Goal: Information Seeking & Learning: Check status

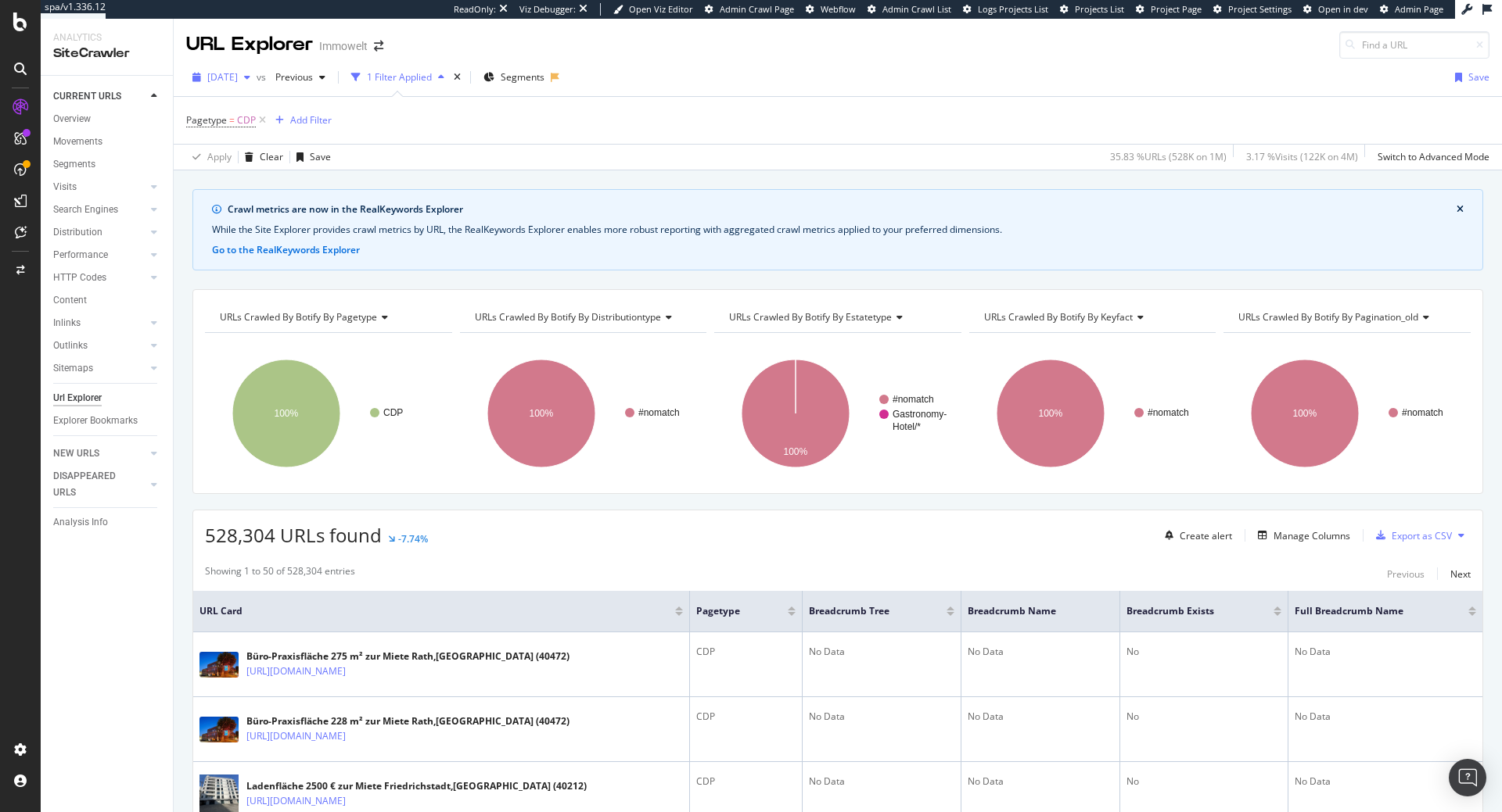
click at [252, 86] on div "[DATE]" at bounding box center [222, 77] width 70 height 23
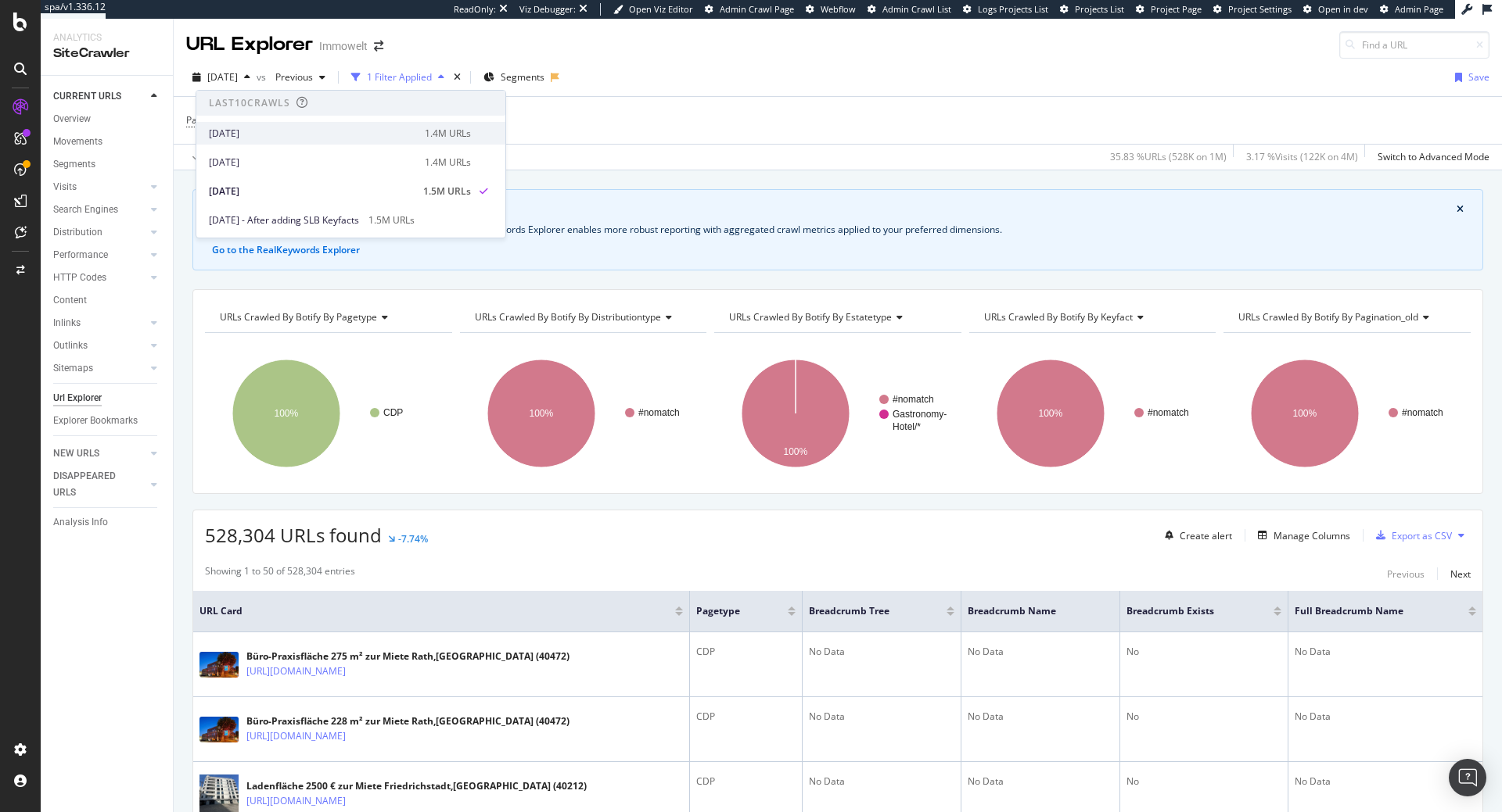
click at [465, 133] on div "1.4M URLs" at bounding box center [448, 134] width 46 height 14
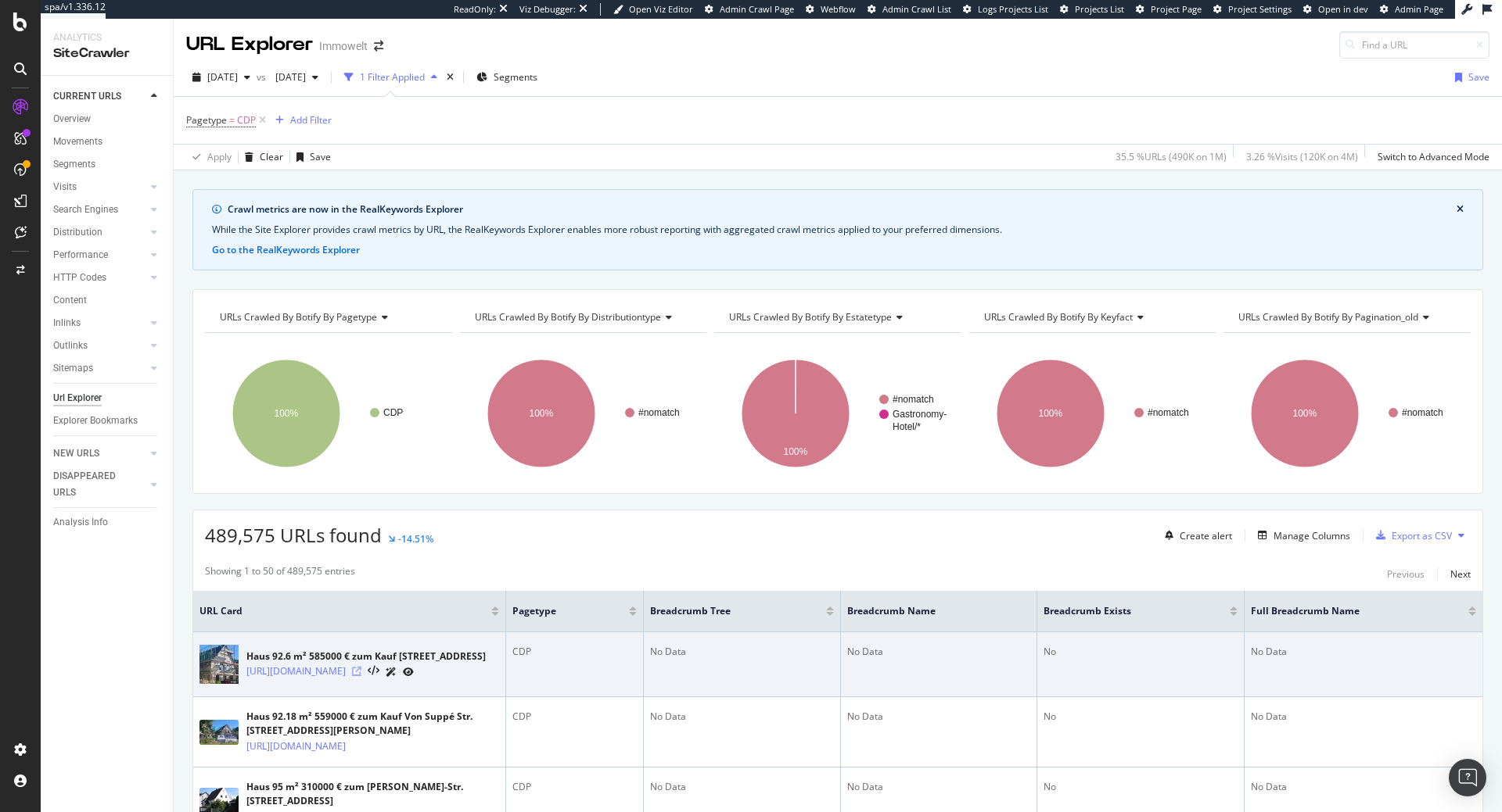
click at [361, 676] on icon at bounding box center [357, 672] width 9 height 9
